Goal: Information Seeking & Learning: Learn about a topic

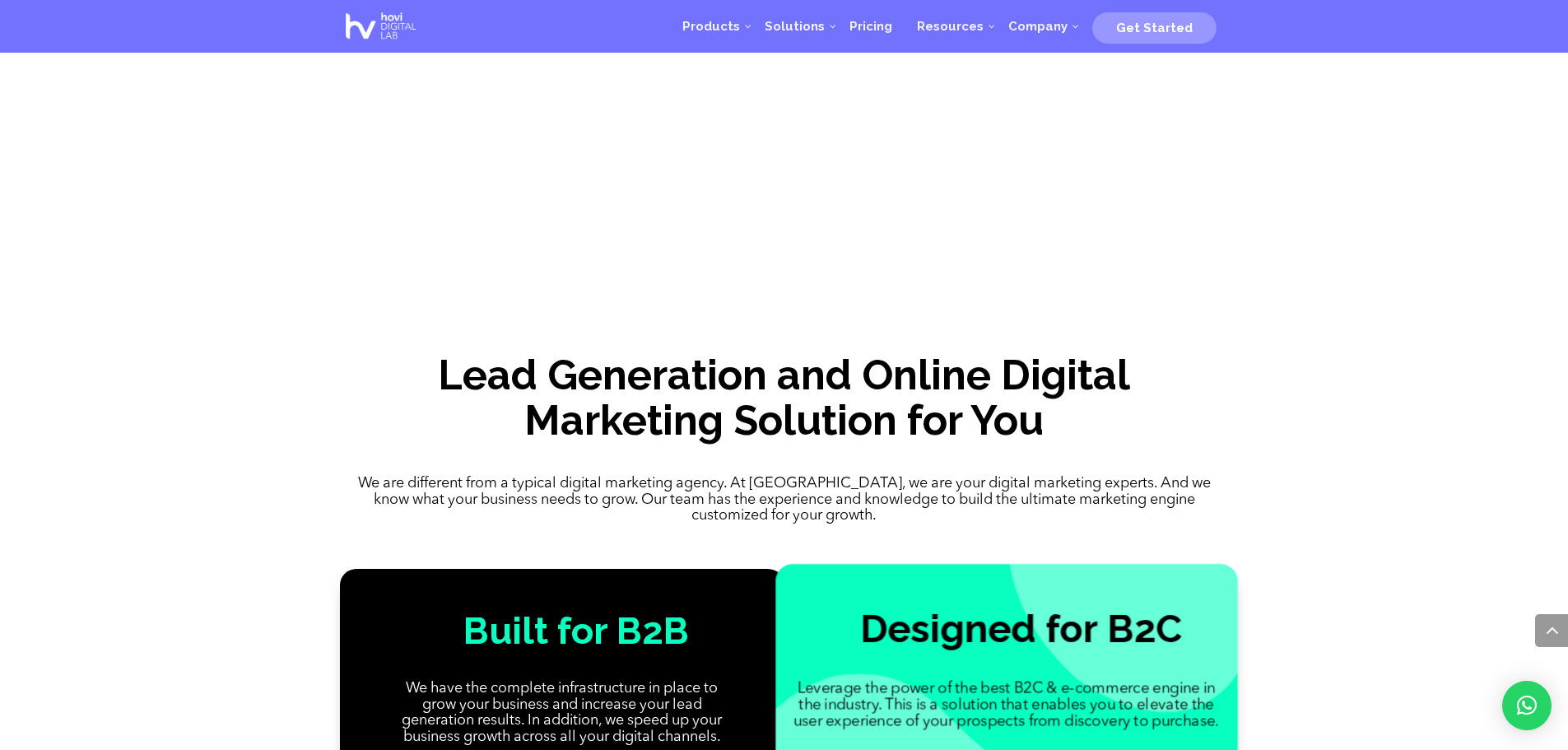
scroll to position [1184, 0]
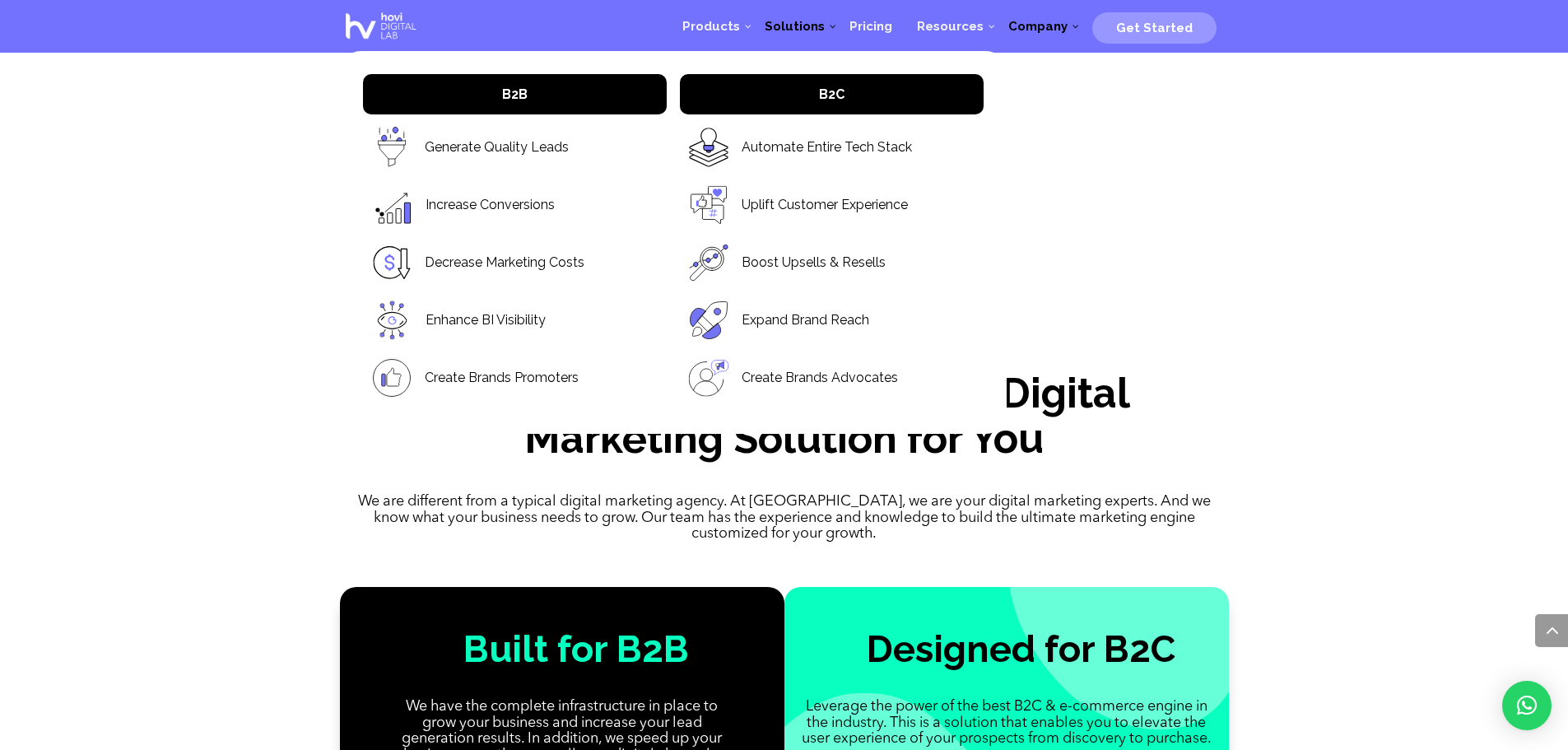
click at [804, 21] on span "Solutions" at bounding box center [794, 27] width 60 height 15
click at [503, 146] on link "Generate Quality Leads" at bounding box center [497, 146] width 144 height 19
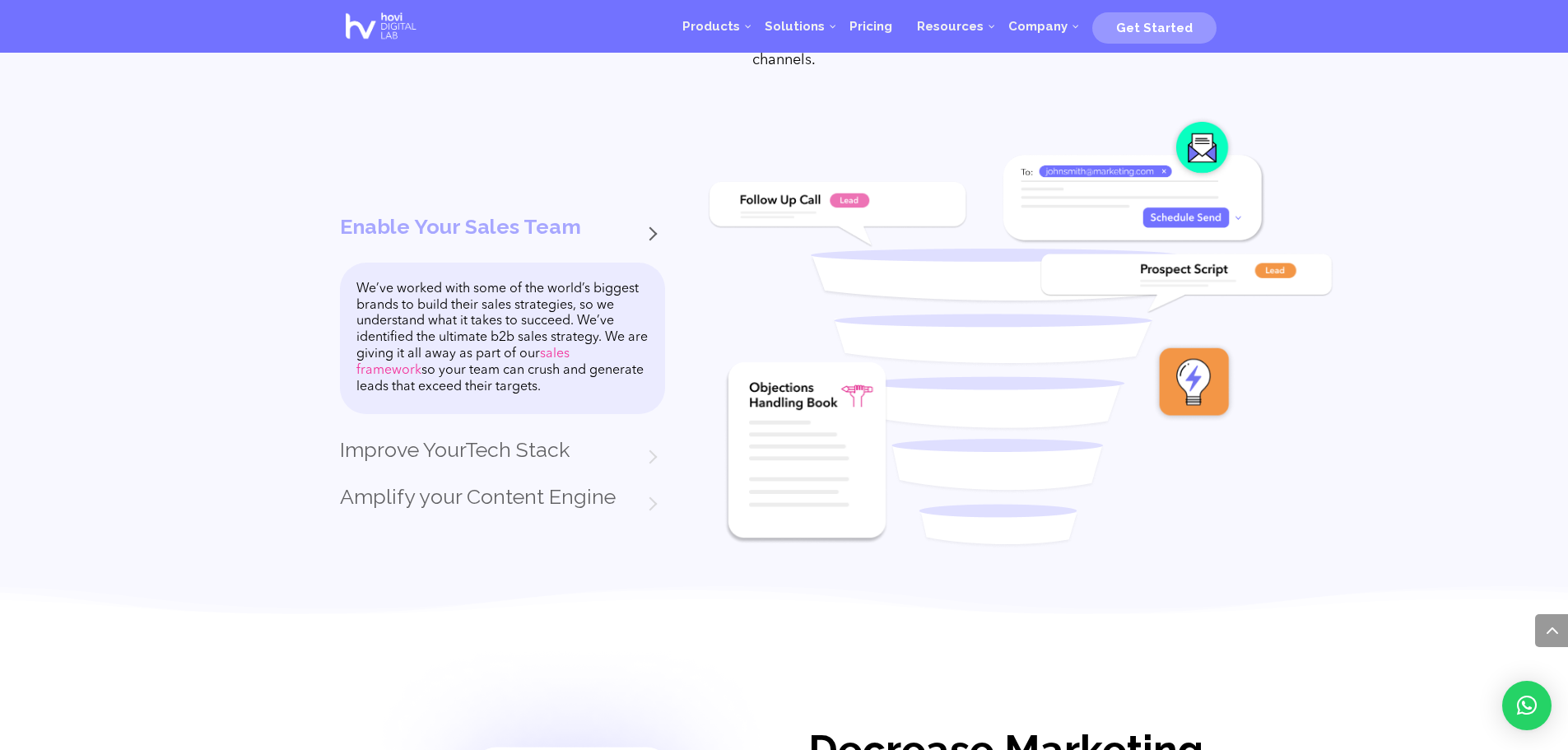
scroll to position [1296, 0]
click at [629, 228] on h3 "Enable Your Sales Team" at bounding box center [502, 240] width 325 height 48
click at [521, 227] on h3 "Enable Your Sales Team" at bounding box center [502, 240] width 325 height 48
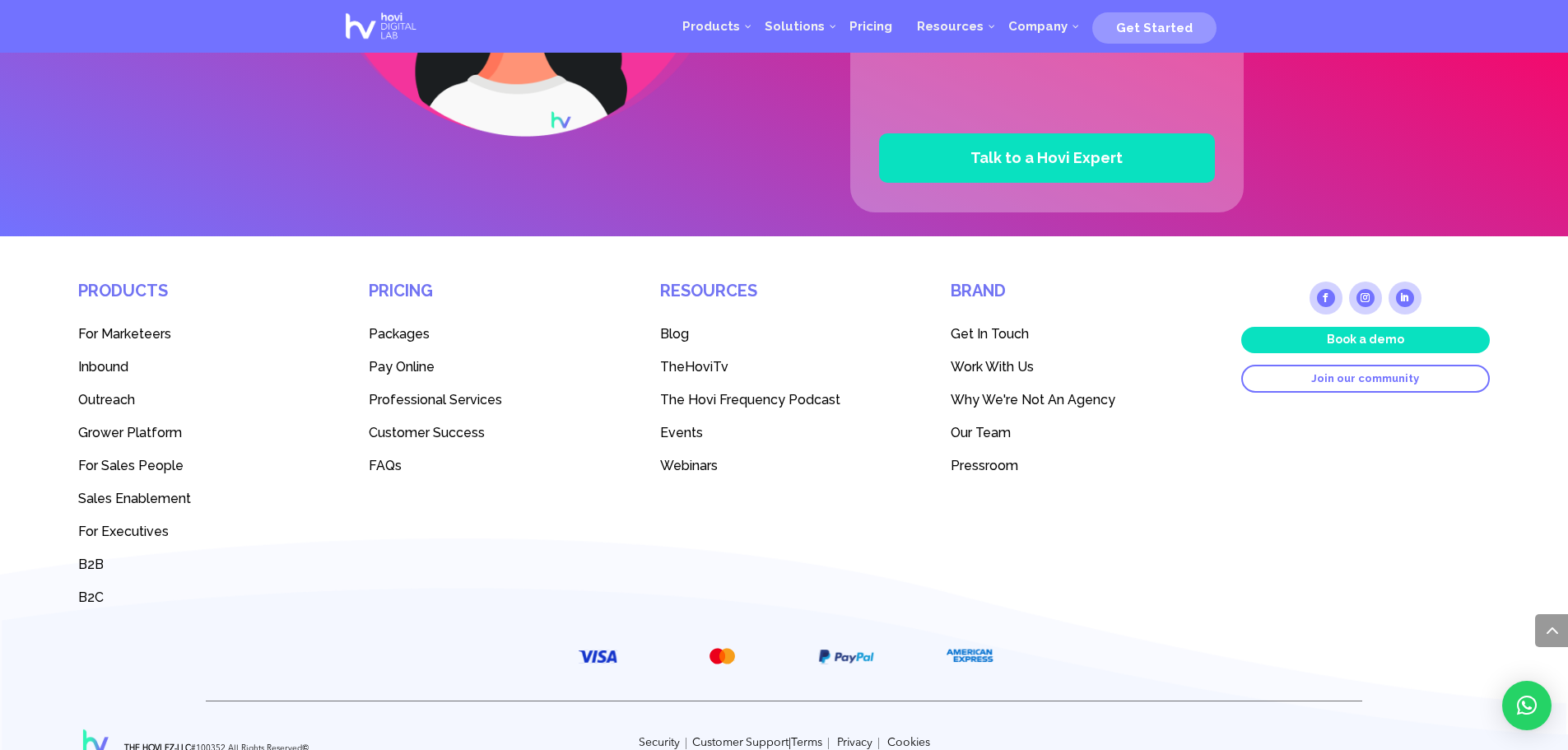
scroll to position [4324, 0]
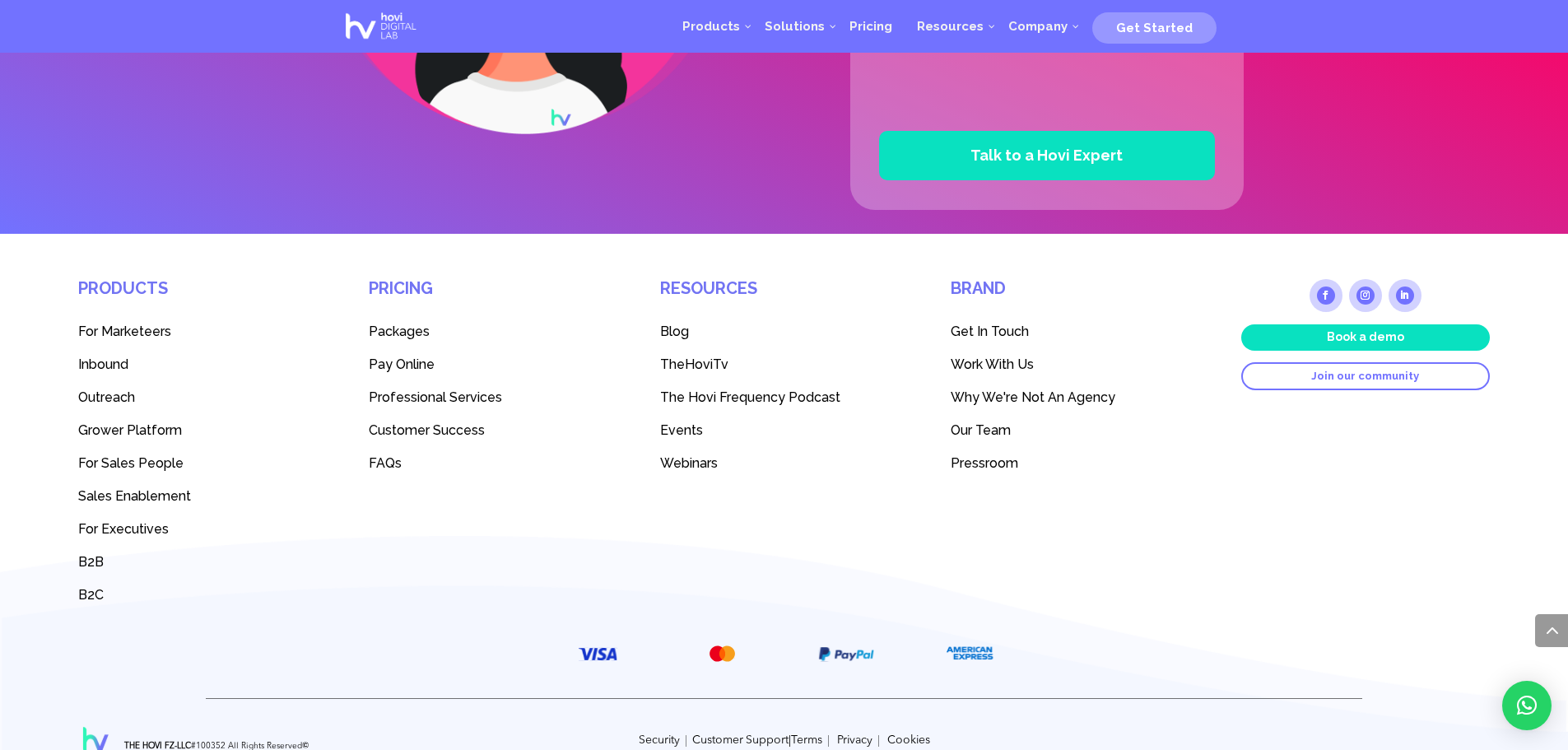
click at [403, 391] on span "Professional Services" at bounding box center [435, 397] width 133 height 16
click at [104, 396] on span "Outreach" at bounding box center [107, 397] width 57 height 16
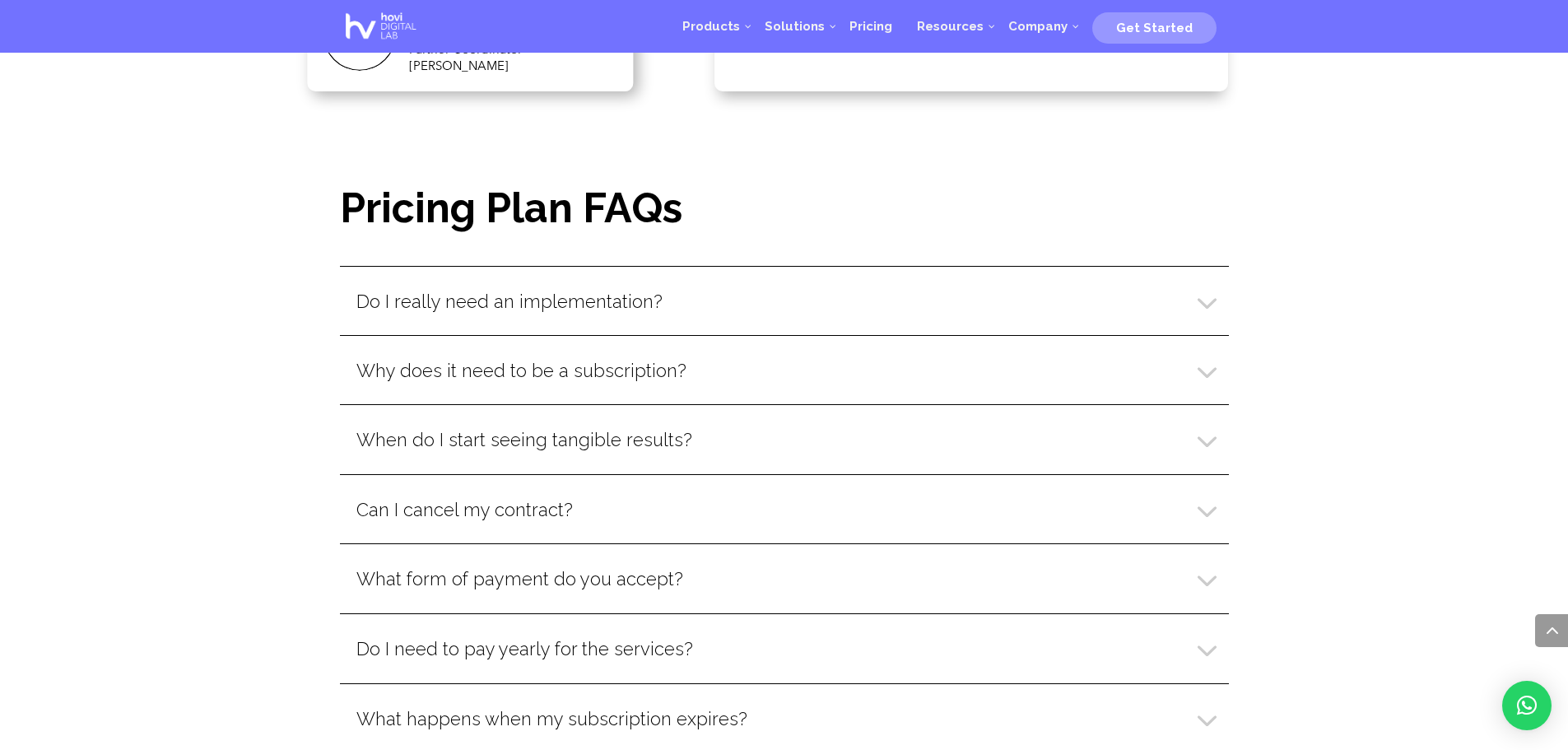
scroll to position [3216, 0]
